Goal: Transaction & Acquisition: Purchase product/service

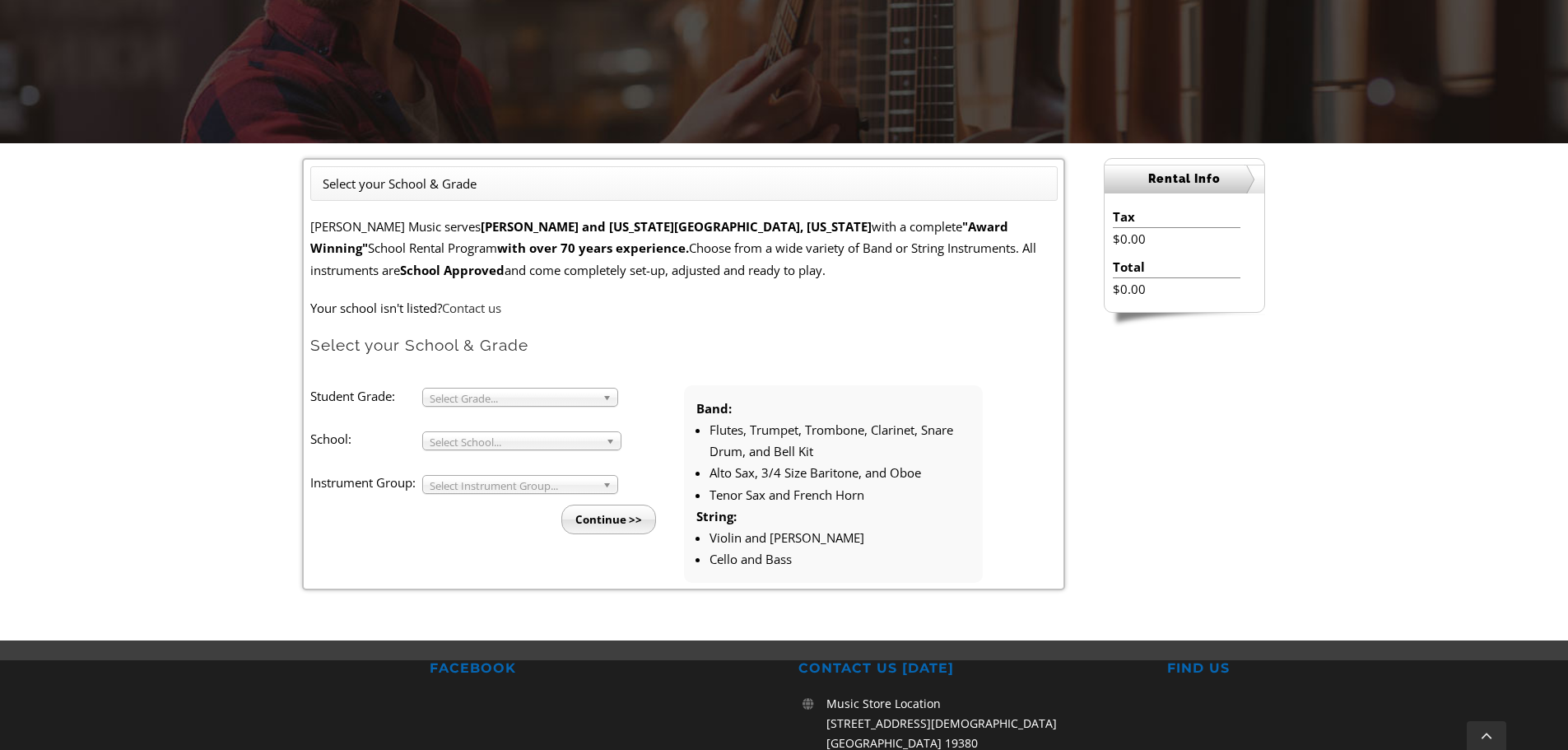
scroll to position [329, 0]
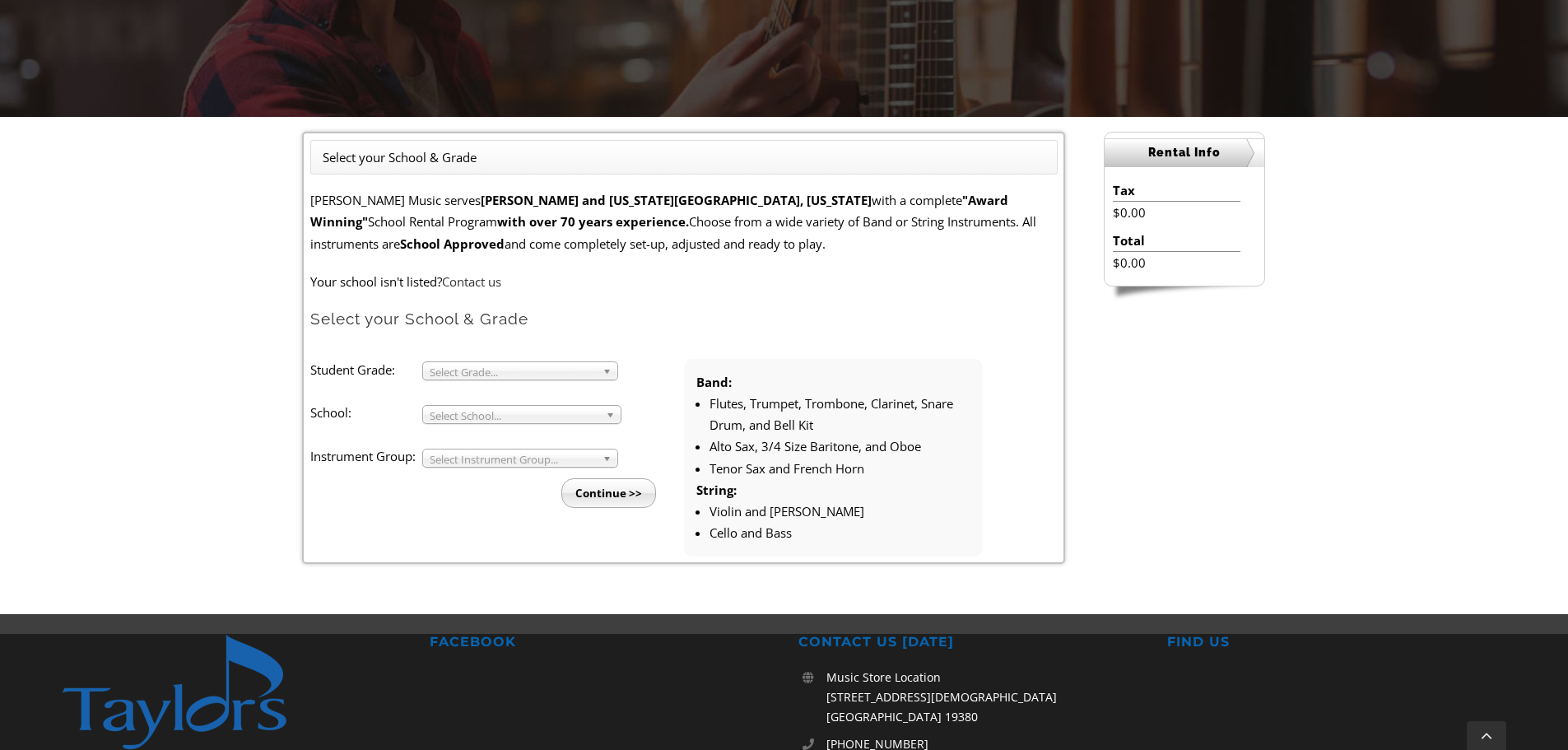
click at [487, 385] on li "Student Grade: 3 4 5 6 7 8 9 10 11 12 Select Grade... School: Arcola Middle Arr…" at bounding box center [496, 433] width 373 height 149
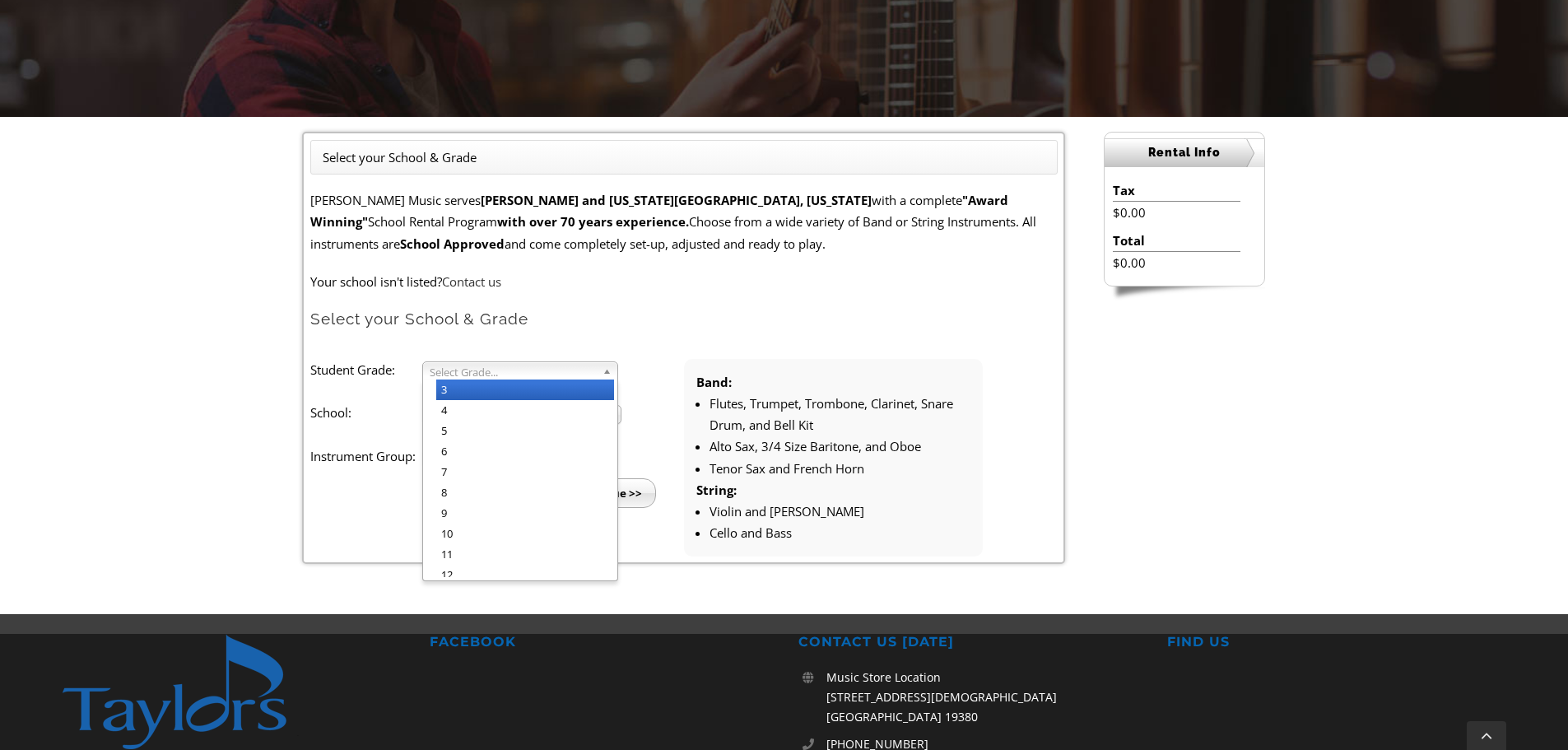
click at [486, 380] on div "Select Grade... 3 4 5 6 7 8 9 10 11 12" at bounding box center [519, 371] width 196 height 19
click at [486, 378] on span "3" at bounding box center [512, 371] width 166 height 20
click at [482, 408] on li "4" at bounding box center [525, 410] width 178 height 21
click at [482, 408] on span "Select School..." at bounding box center [514, 415] width 170 height 20
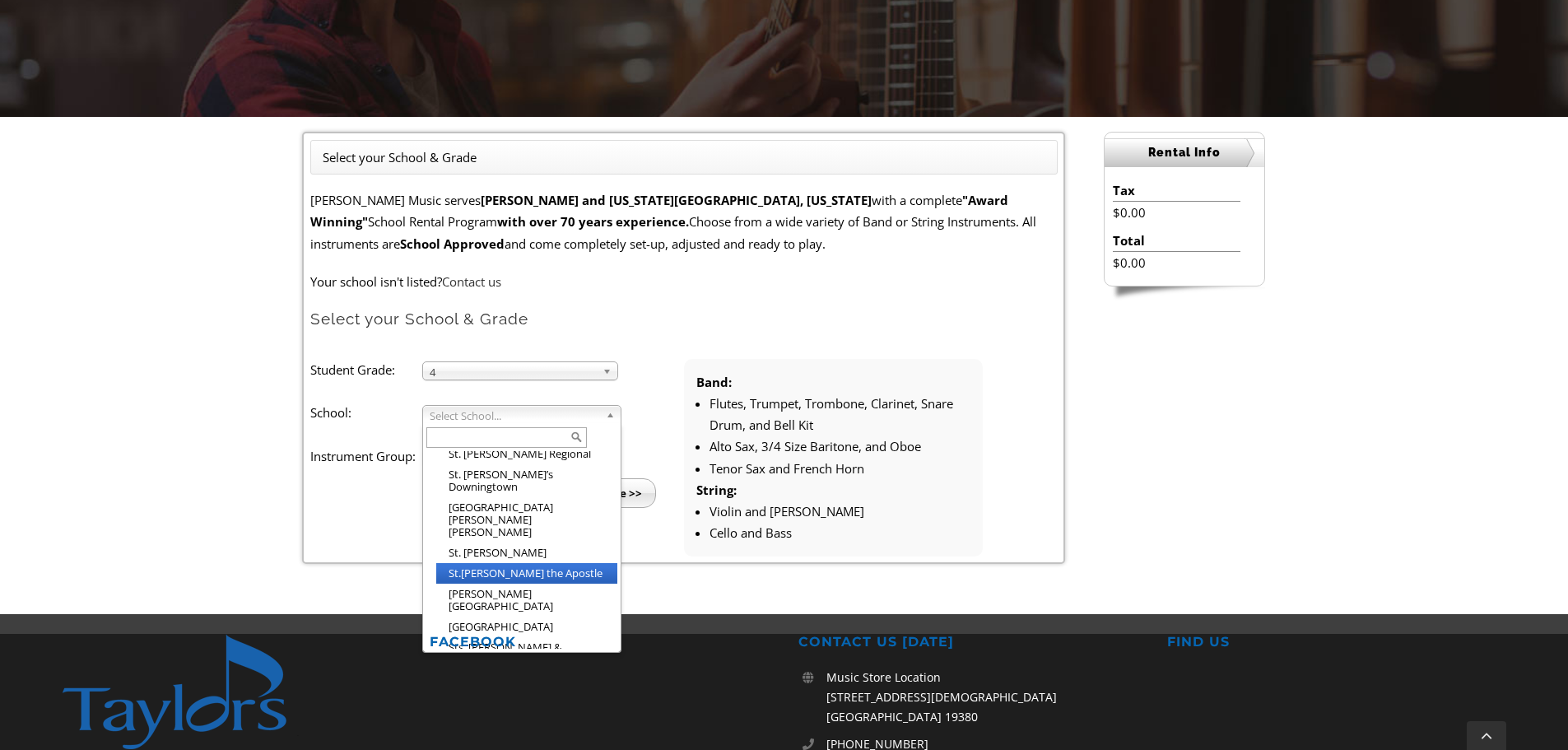
scroll to position [2802, 0]
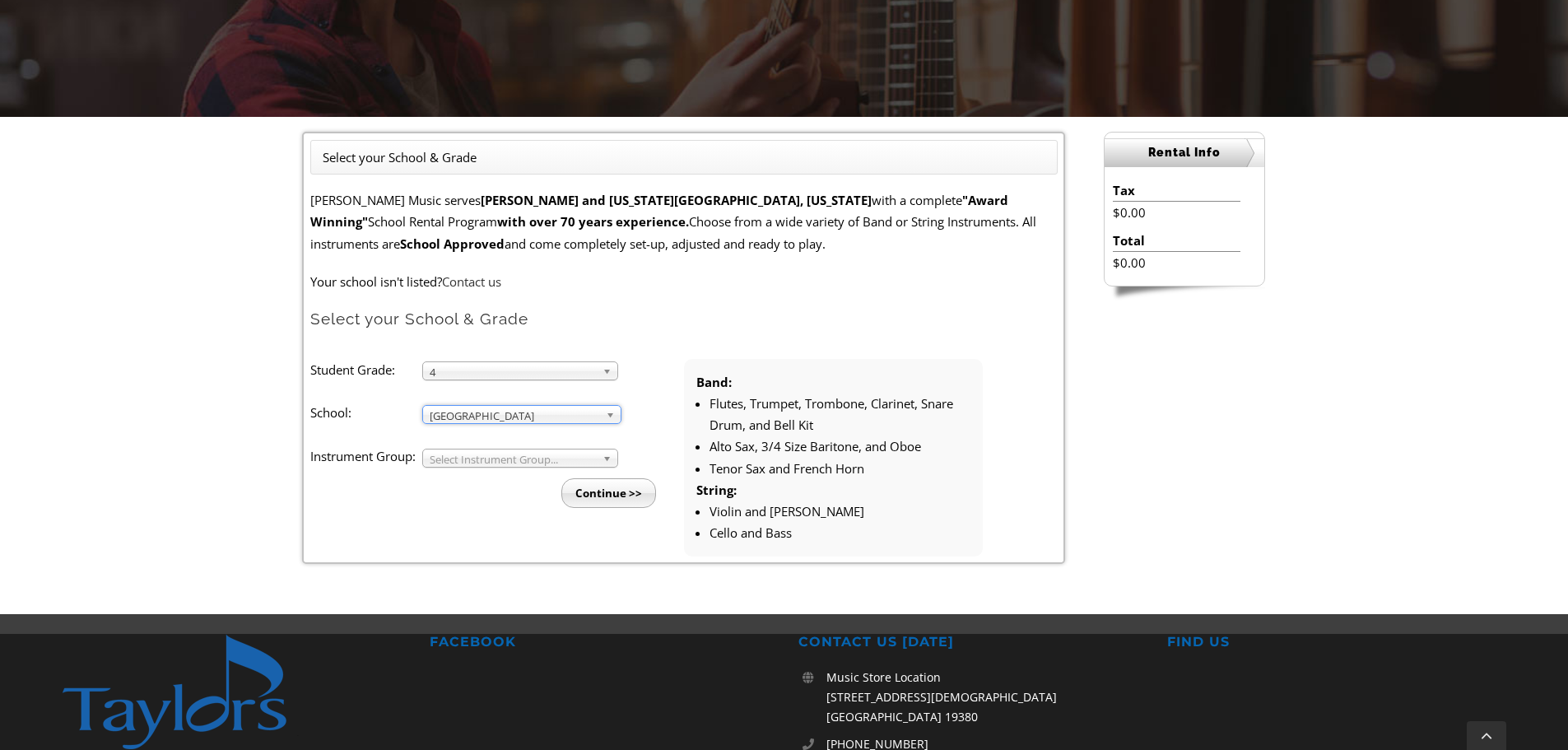
click at [457, 454] on span "Select Instrument Group..." at bounding box center [512, 459] width 166 height 20
click at [470, 469] on li "Band" at bounding box center [525, 477] width 178 height 21
click at [601, 490] on input "Continue >>" at bounding box center [608, 492] width 94 height 30
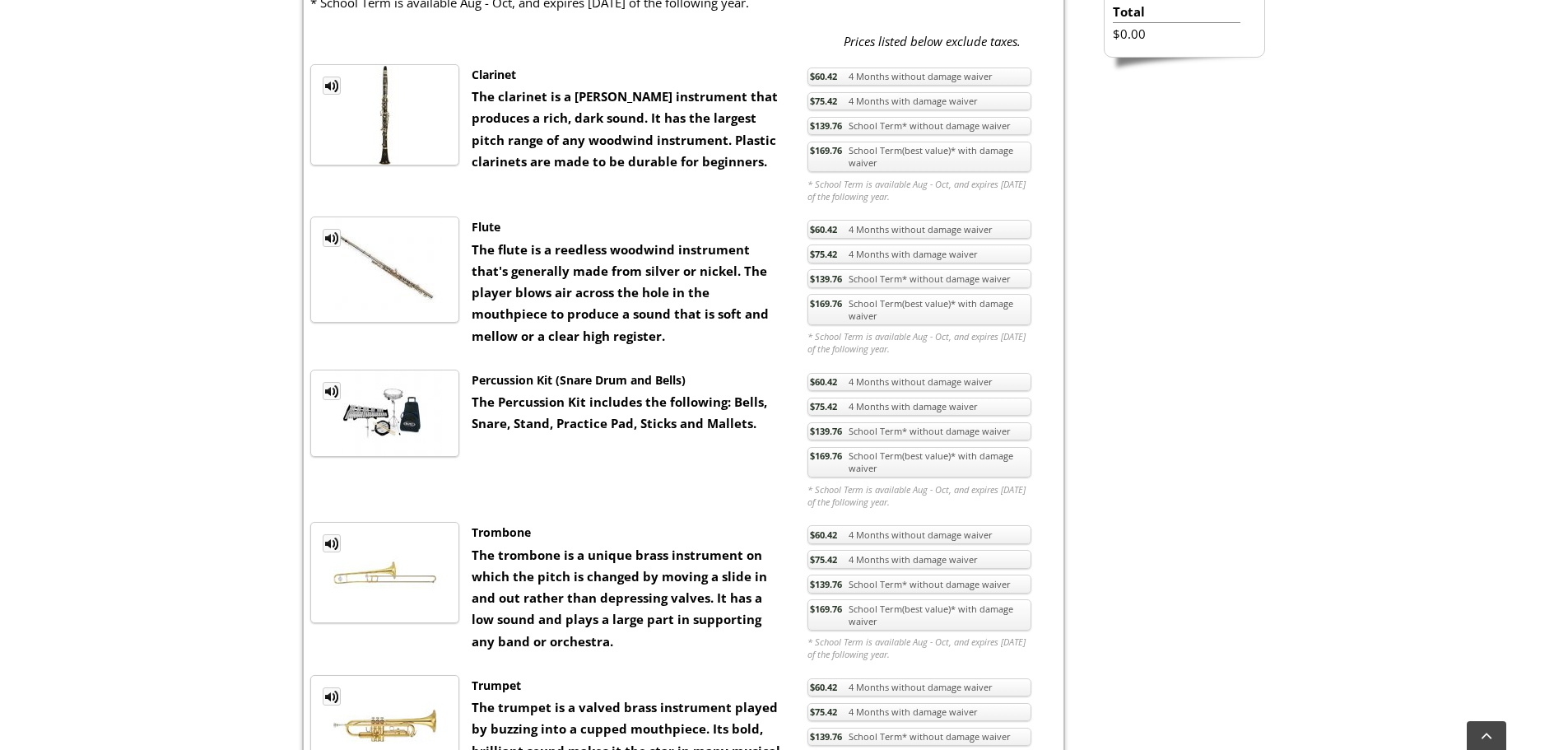
scroll to position [823, 0]
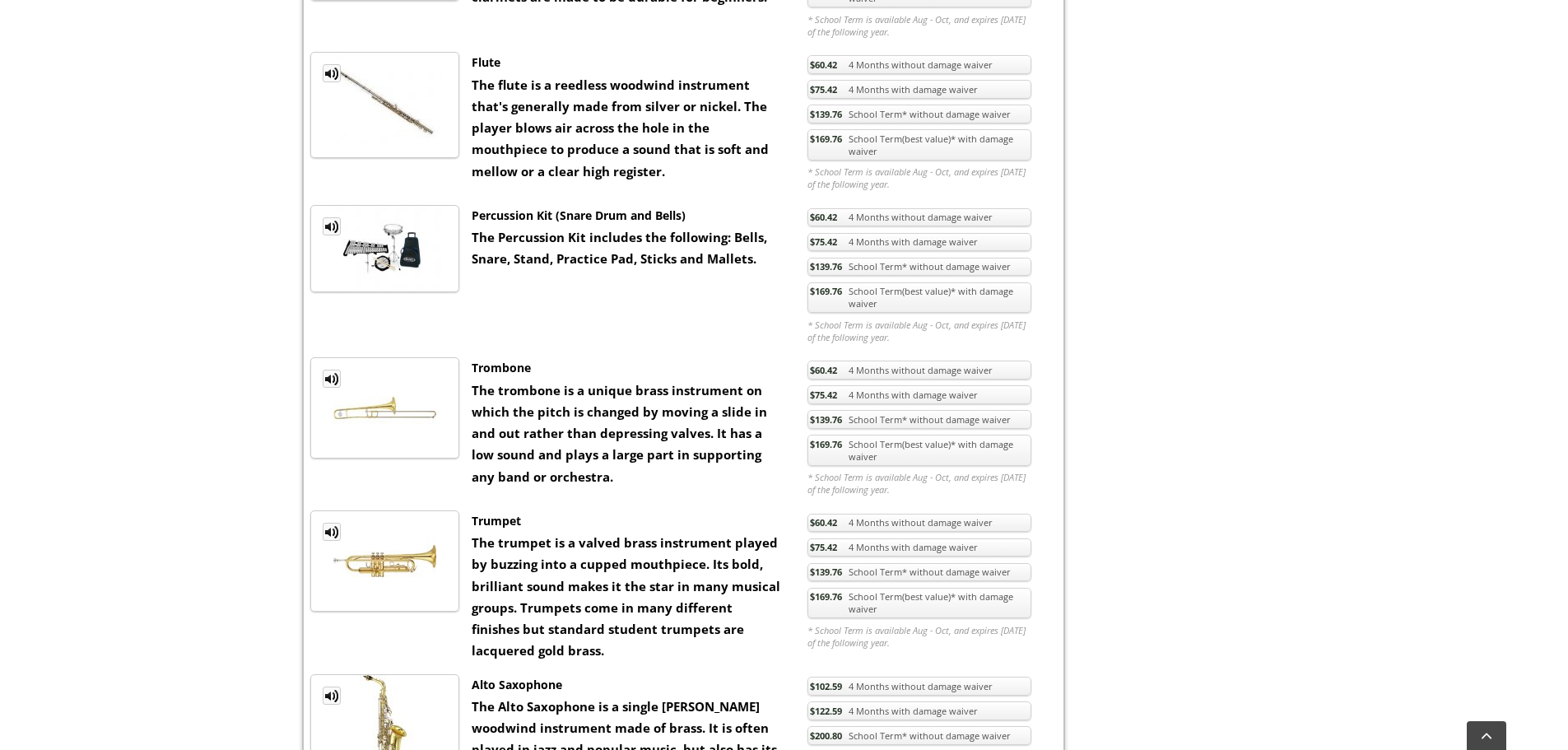
click at [899, 604] on link "$169.76 School Term(best value)* with damage waiver" at bounding box center [919, 603] width 224 height 31
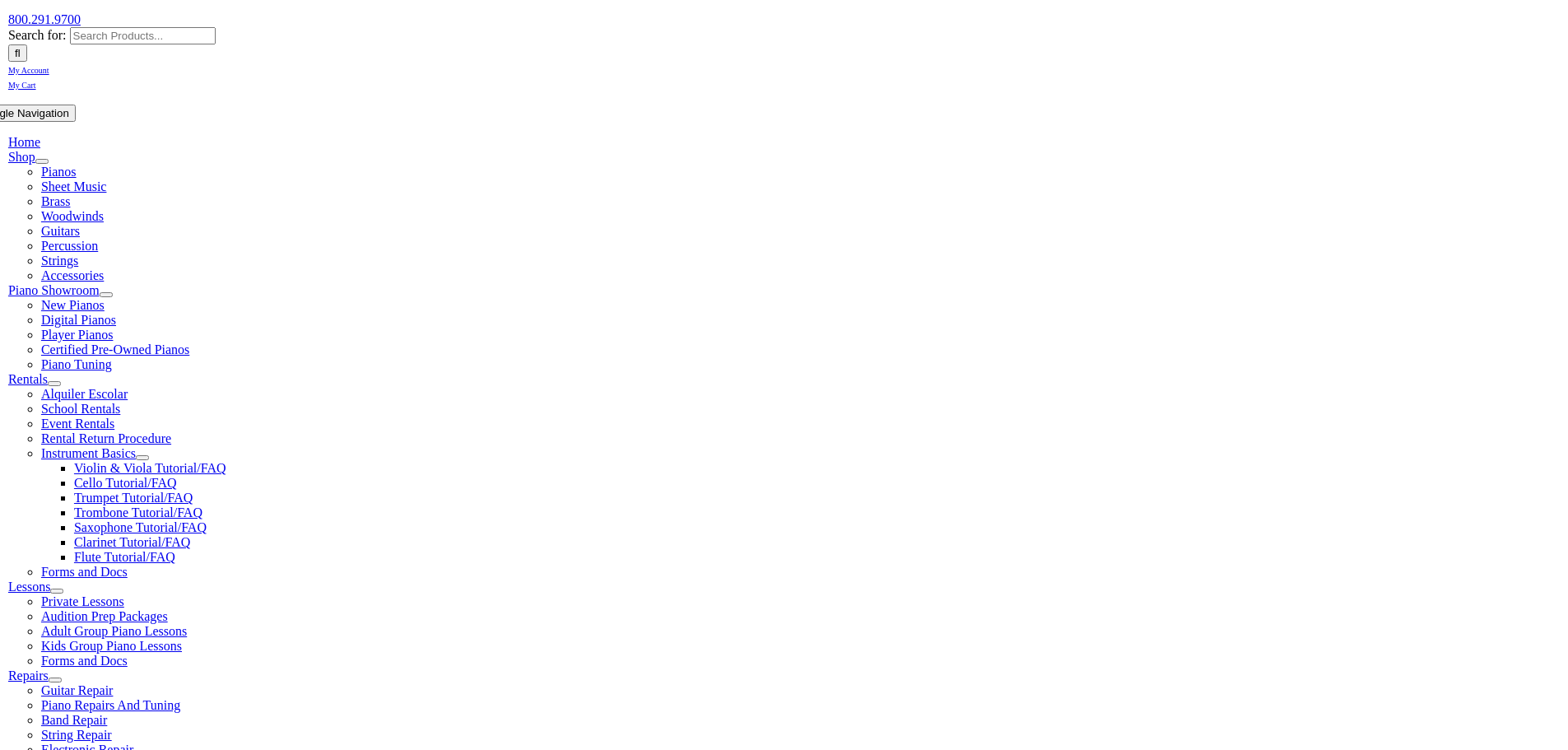
scroll to position [247, 0]
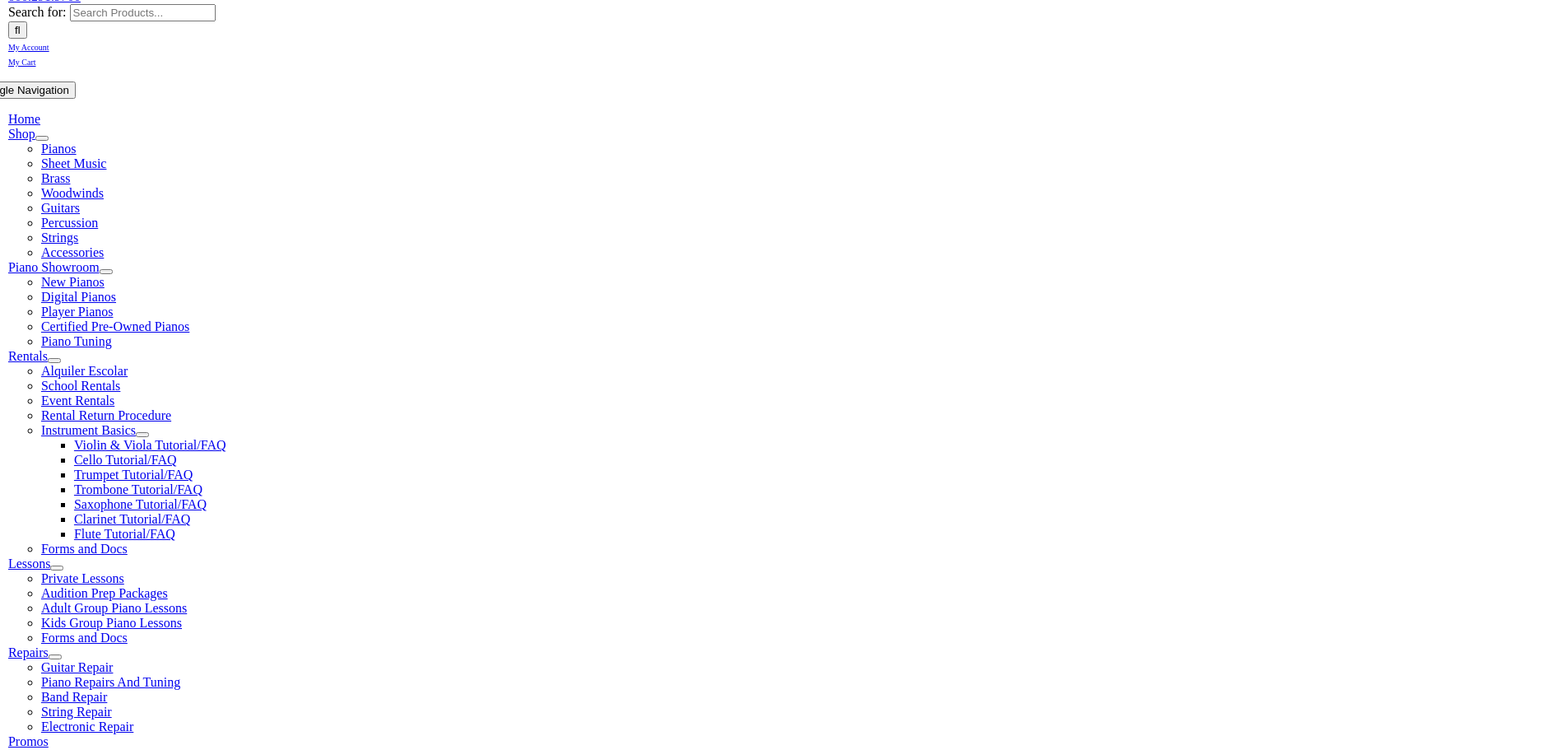
drag, startPoint x: 636, startPoint y: 452, endPoint x: 332, endPoint y: 452, distance: 304.0
copy li "Essential Elements Band 2025 – Bb Trumpet Book 1"
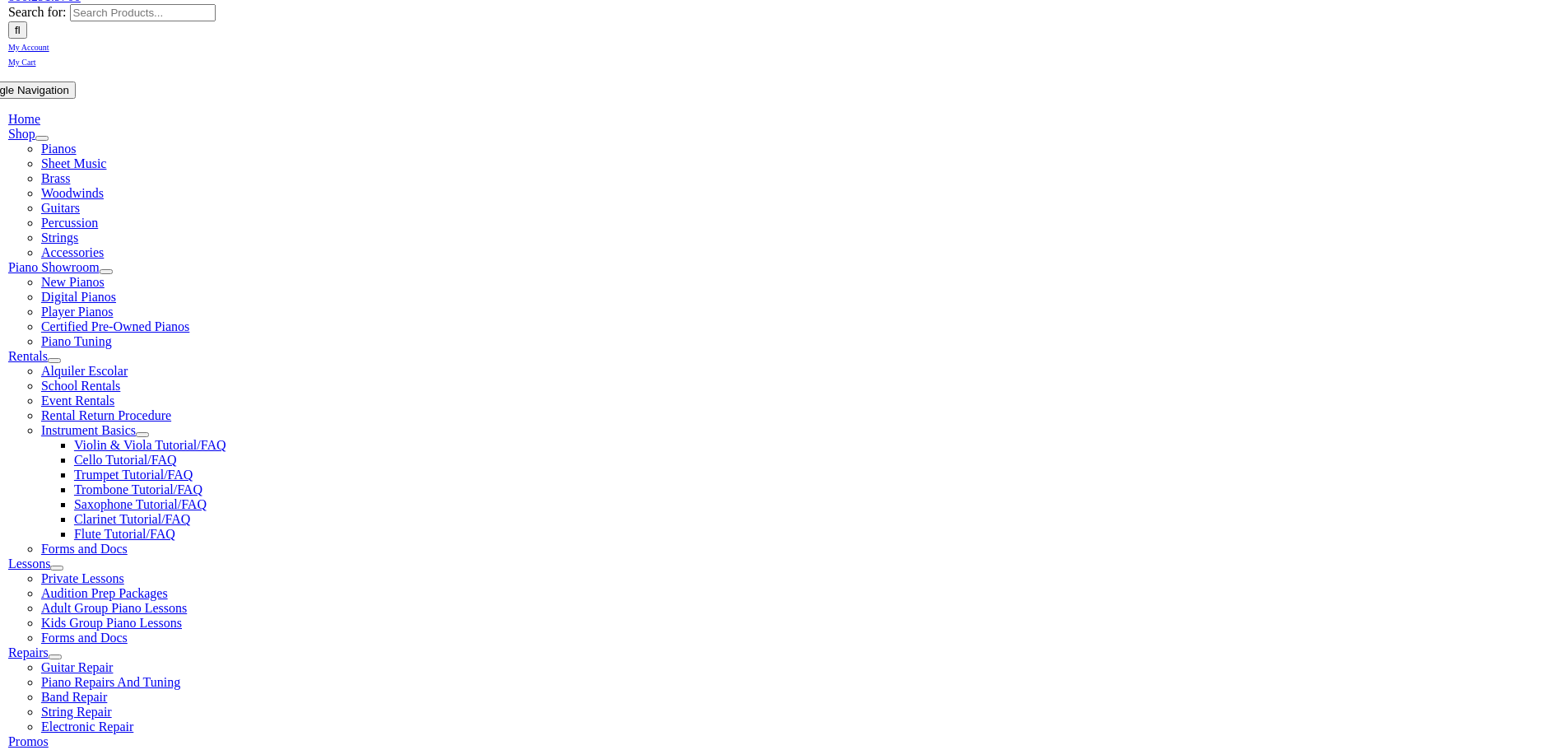
checkbox input"] "true"
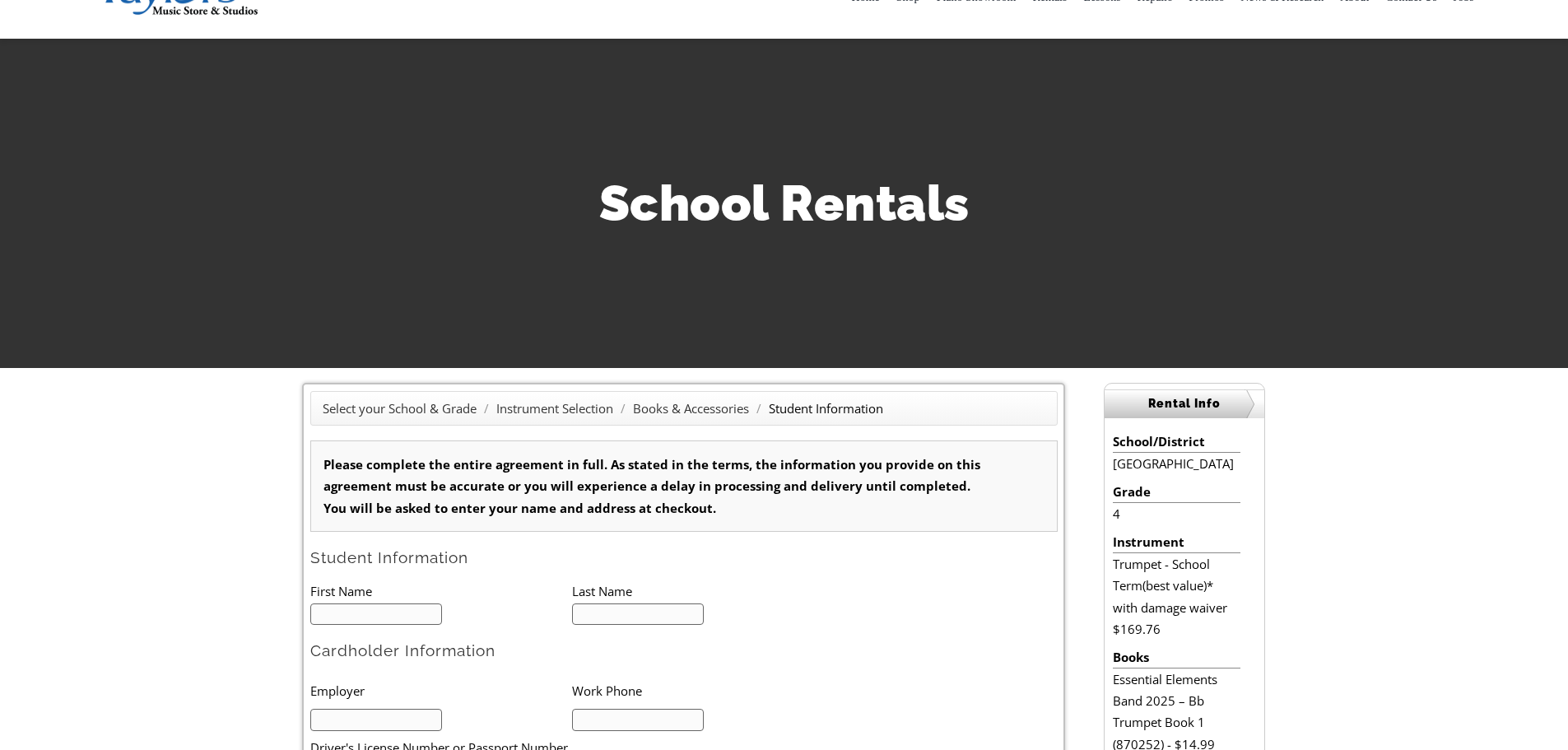
scroll to position [164, 0]
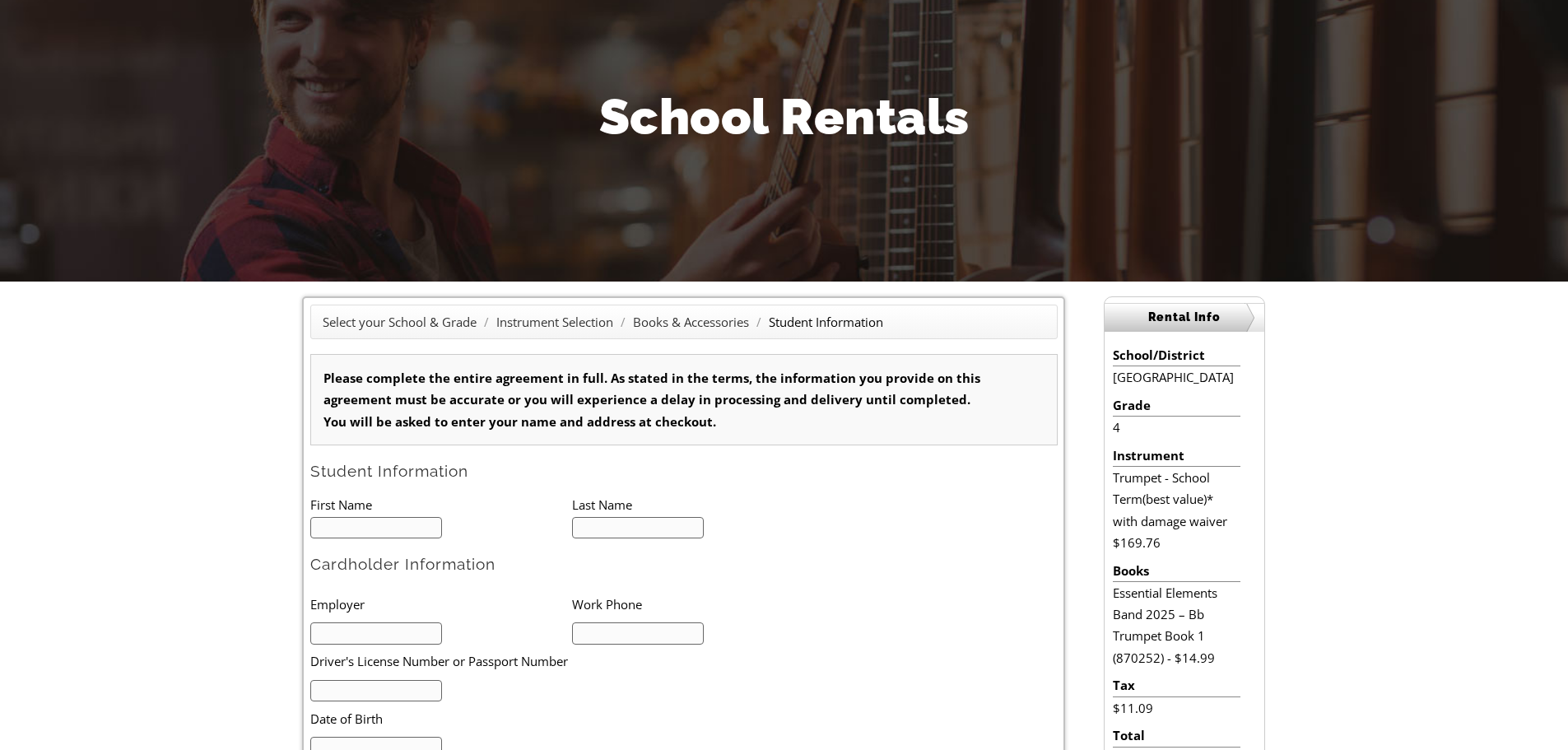
click at [388, 537] on input "text" at bounding box center [376, 528] width 133 height 22
type input "1"
type input "Aubrey"
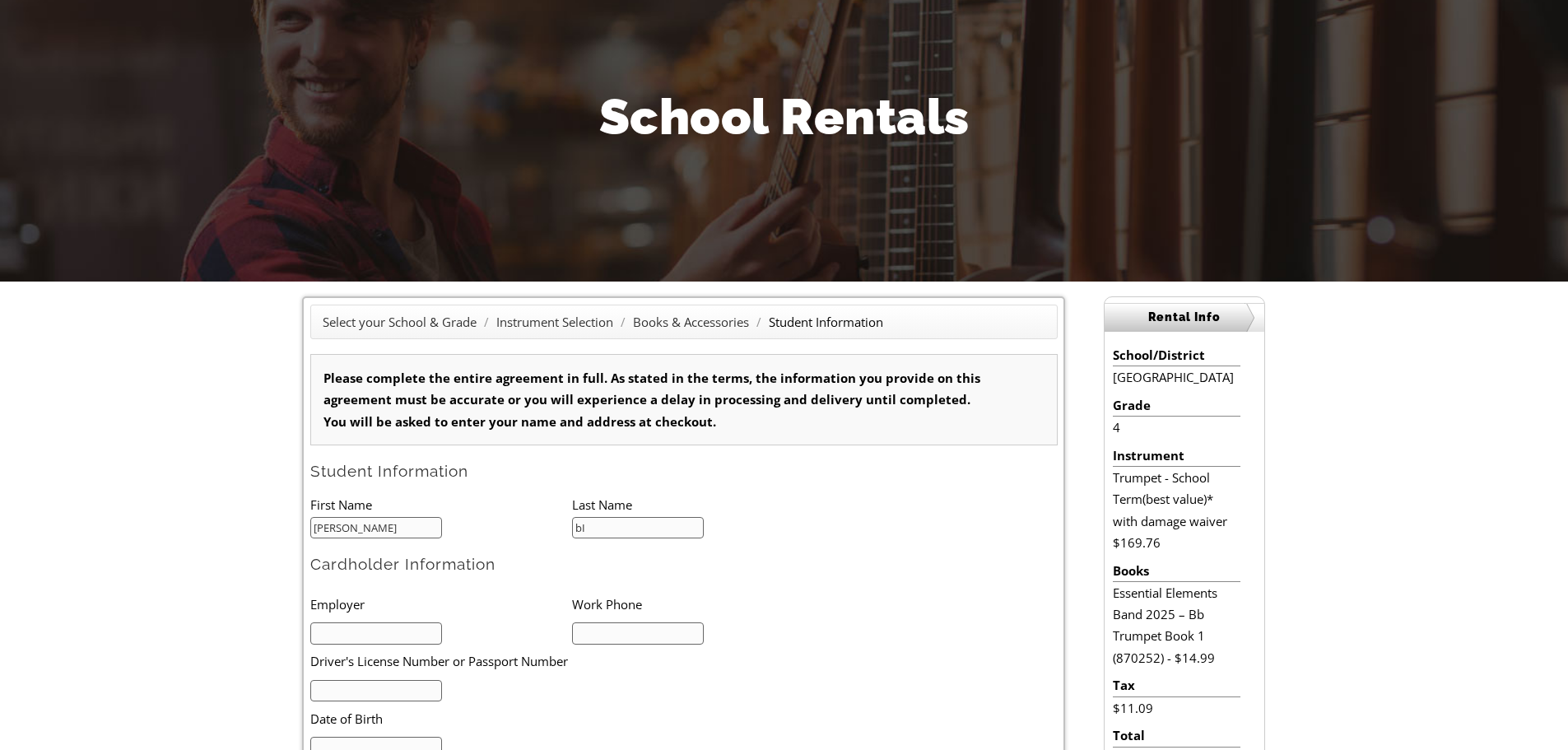
type input "b"
type input "N"
type input "Binck"
type input "Overbrook School for the Blind"
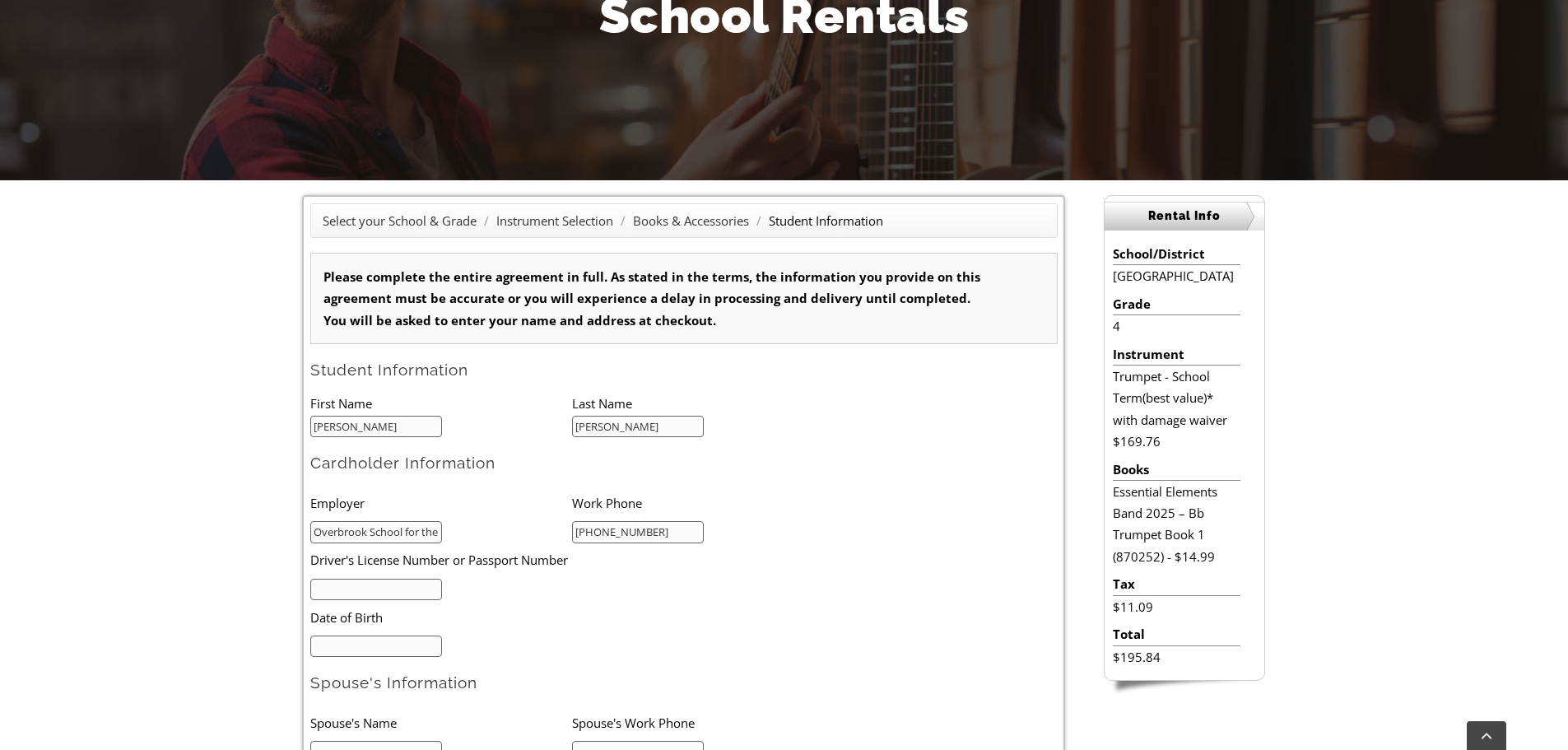
scroll to position [411, 0]
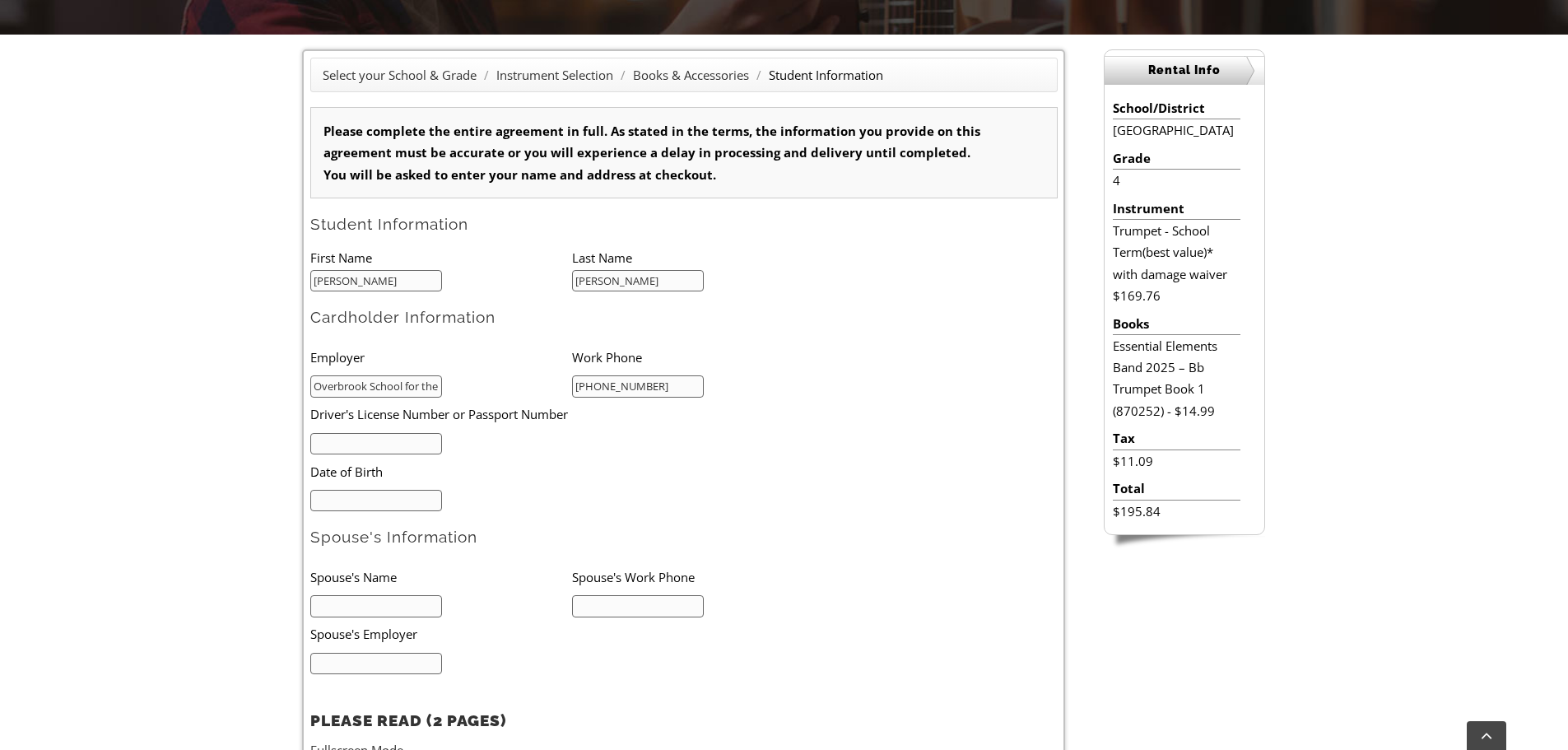
type input "215-877-0313"
